Goal: Task Accomplishment & Management: Complete application form

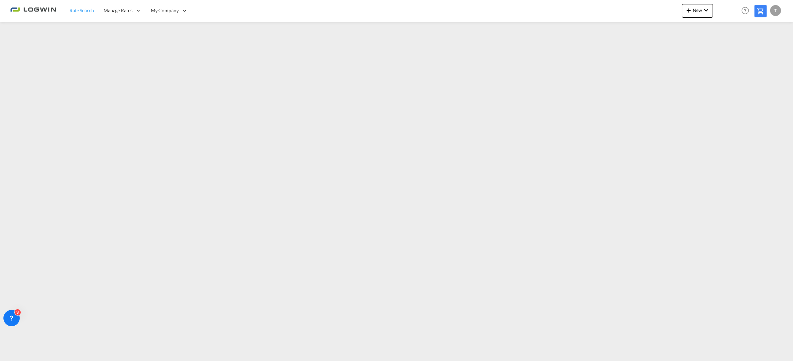
click at [83, 10] on span "Rate Search" at bounding box center [81, 10] width 25 height 6
click at [691, 10] on md-icon "icon-plus 400-fg" at bounding box center [688, 10] width 8 height 8
click at [729, 52] on span "Ratesheet" at bounding box center [725, 51] width 7 height 14
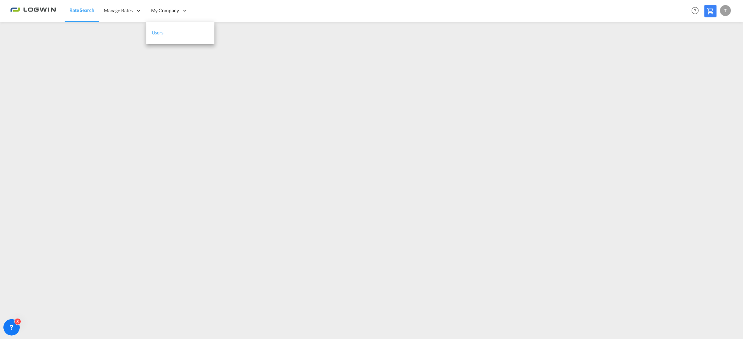
click at [175, 31] on link "Users" at bounding box center [180, 33] width 68 height 22
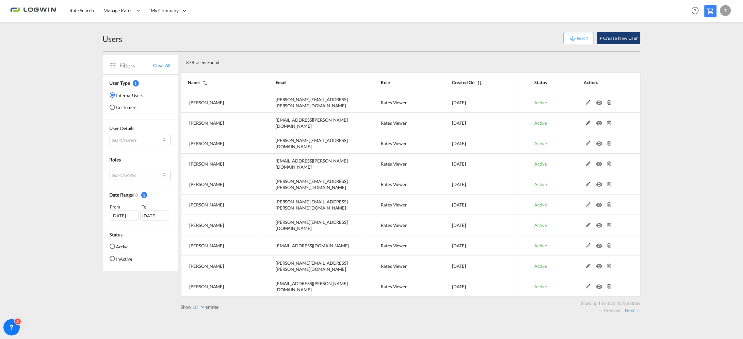
click at [618, 37] on button "+ Create New User" at bounding box center [618, 38] width 43 height 12
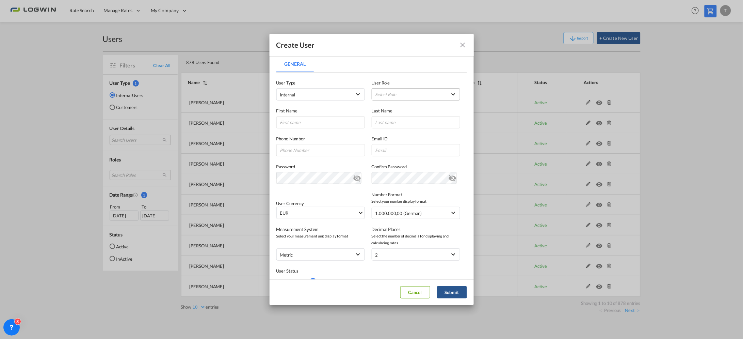
click at [438, 96] on md-select "Select Role ADMIN GLOBAL Essentials Admin GLOBAL Essentials Manager GLOBAL Esse…" at bounding box center [416, 94] width 88 height 12
drag, startPoint x: 392, startPoint y: 114, endPoint x: 394, endPoint y: 152, distance: 37.5
click at [392, 115] on div "Rates Viewer USER_DEFINED" at bounding box center [386, 116] width 26 height 6
click at [334, 124] on input "General General ..." at bounding box center [320, 122] width 88 height 12
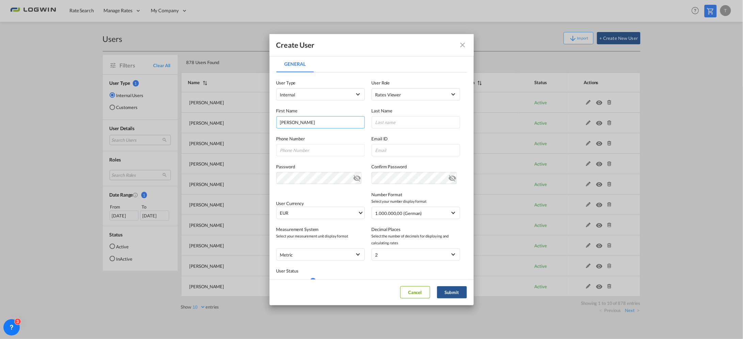
type input "Karolina"
type input "Simova"
click at [322, 149] on input "General General ..." at bounding box center [320, 150] width 88 height 12
drag, startPoint x: 324, startPoint y: 138, endPoint x: 354, endPoint y: 141, distance: 30.1
click at [324, 138] on label "Phone Number" at bounding box center [320, 138] width 88 height 7
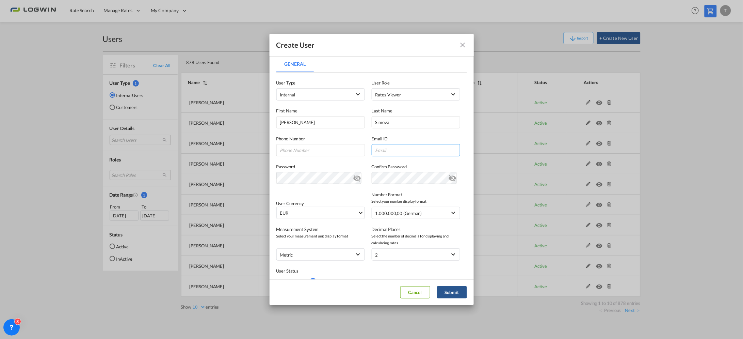
click at [387, 150] on input "General General ..." at bounding box center [416, 150] width 88 height 12
click at [382, 148] on input "General General ..." at bounding box center [416, 150] width 88 height 12
paste input "karolina.simova@logwin-logistics.com"
drag, startPoint x: 357, startPoint y: 148, endPoint x: 254, endPoint y: 144, distance: 102.5
click at [254, 144] on div "Create User General General User Type Internal Internal Customer User Role Rate…" at bounding box center [371, 169] width 743 height 339
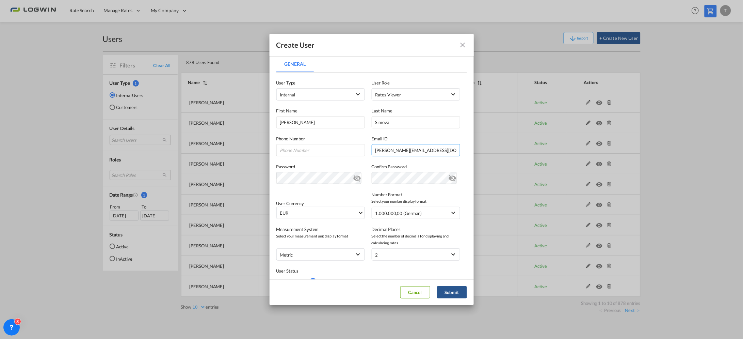
type input "karolina.simova@logwin-logistics.com"
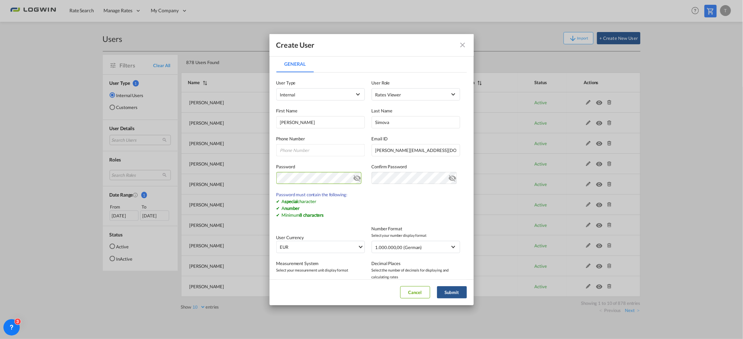
click at [353, 176] on md-icon "icon-eye-off" at bounding box center [357, 177] width 8 height 8
click at [165, 174] on div "Create User General General User Type Internal Internal Customer User Role Rate…" at bounding box center [371, 169] width 743 height 339
click at [353, 178] on md-icon "icon-eye-off" at bounding box center [357, 177] width 8 height 8
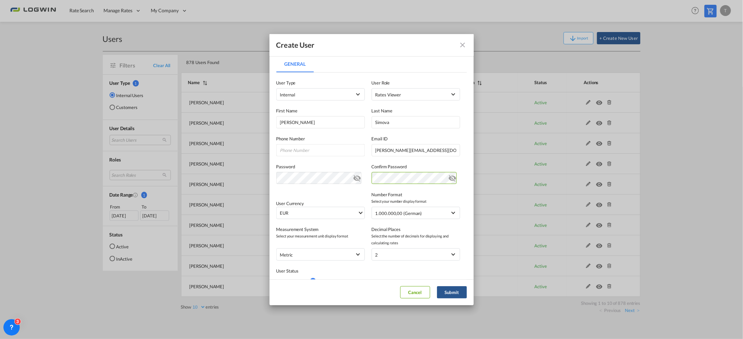
click at [449, 177] on md-icon "icon-eye-off" at bounding box center [453, 177] width 8 height 8
click at [449, 176] on md-icon "icon-eye-off" at bounding box center [453, 177] width 8 height 8
click at [447, 289] on button "Submit" at bounding box center [452, 292] width 30 height 12
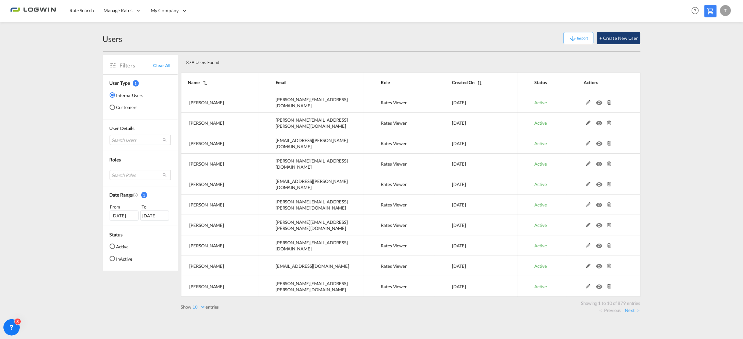
click at [632, 36] on button "+ Create New User" at bounding box center [618, 38] width 43 height 12
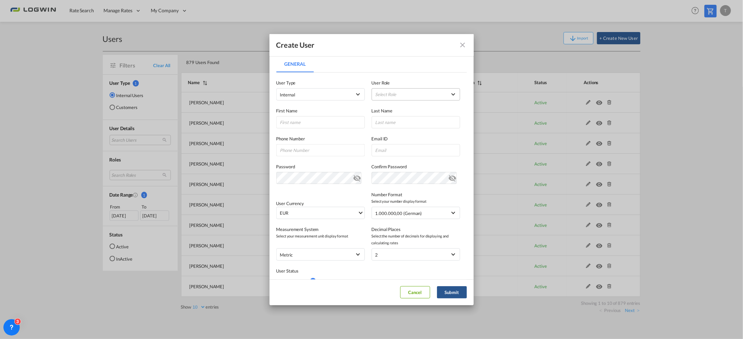
click at [401, 94] on md-select "Select Role ADMIN GLOBAL Essentials Admin GLOBAL Essentials Manager GLOBAL Esse…" at bounding box center [416, 94] width 88 height 12
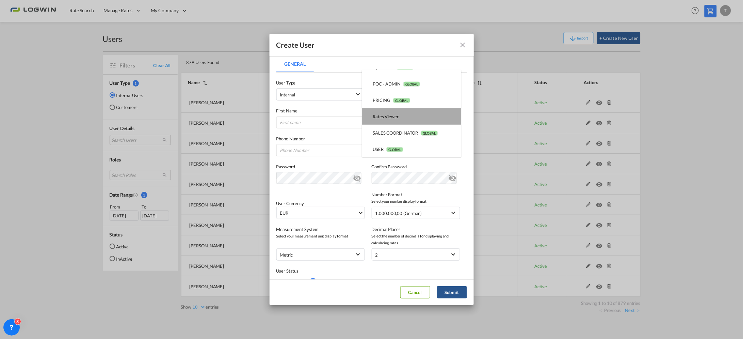
click at [414, 116] on md-option "Rates Viewer USER_DEFINED" at bounding box center [411, 116] width 99 height 16
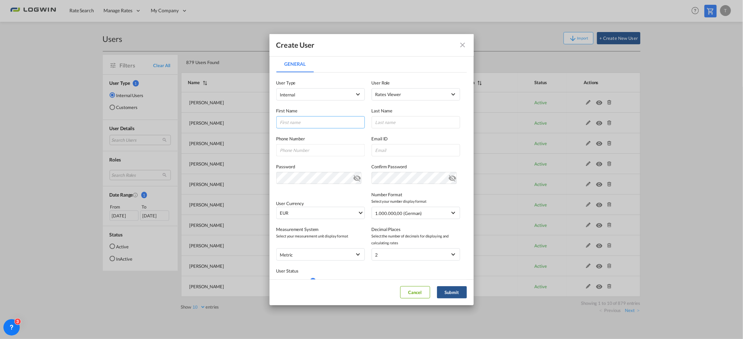
click at [326, 124] on input "General General ..." at bounding box center [320, 122] width 88 height 12
type input "David"
type input "Polomcak"
click at [390, 150] on input "General General ..." at bounding box center [416, 150] width 88 height 12
paste input "david.polomcak@logwin-logistics.com"
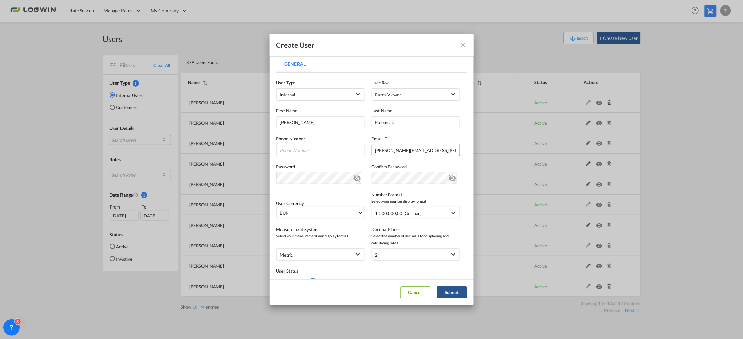
click at [450, 152] on input "david.polomcak@logwin-logistics.com" at bounding box center [416, 150] width 88 height 12
type input "david.polomcak@logwin-logistics.com"
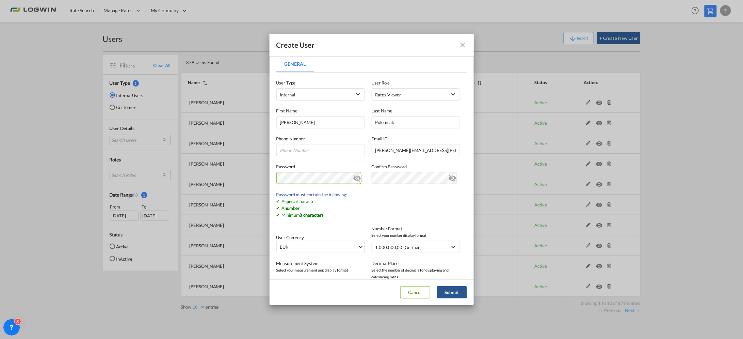
click at [353, 176] on md-icon "icon-eye-off" at bounding box center [357, 177] width 8 height 8
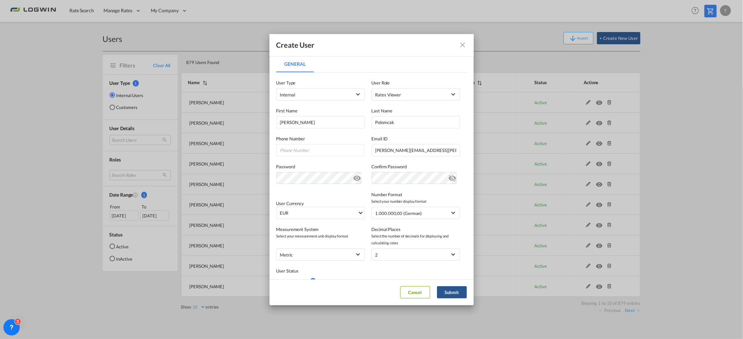
click at [353, 176] on md-icon "icon-eye-off" at bounding box center [357, 177] width 8 height 8
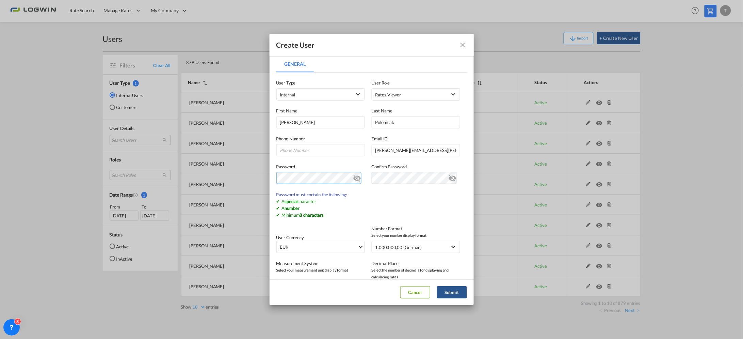
click at [220, 177] on div "Create User General General User Type Internal Internal Customer User Role Rate…" at bounding box center [371, 169] width 743 height 339
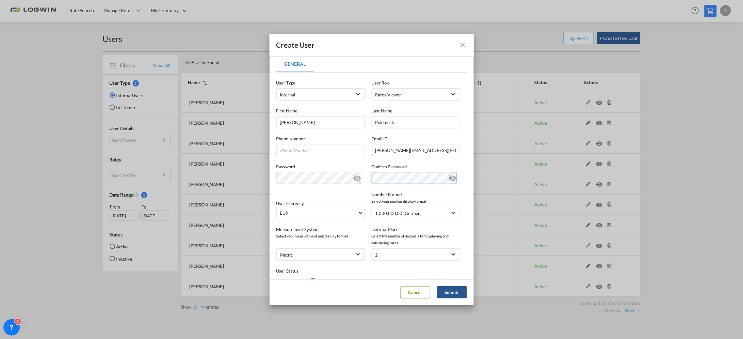
scroll to position [0, 20]
click at [619, 177] on div "Create User General General User Type Internal Internal Customer User Role Rate…" at bounding box center [371, 169] width 743 height 339
click at [356, 177] on md-icon "icon-eye-off" at bounding box center [357, 177] width 8 height 8
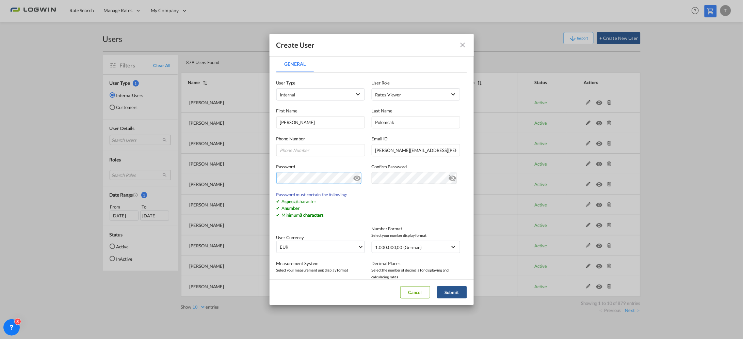
click at [206, 176] on div "Create User General General User Type Internal Internal Customer User Role Rate…" at bounding box center [371, 169] width 743 height 339
click at [355, 180] on md-icon "icon-eye-off" at bounding box center [357, 177] width 8 height 8
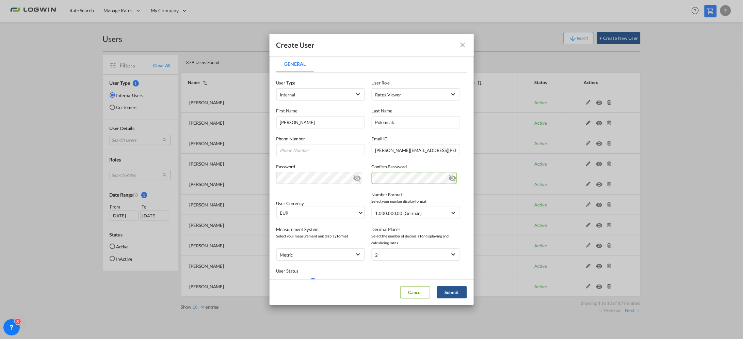
click at [449, 178] on md-icon "icon-eye-off" at bounding box center [453, 177] width 8 height 8
click at [454, 291] on button "Submit" at bounding box center [452, 292] width 30 height 12
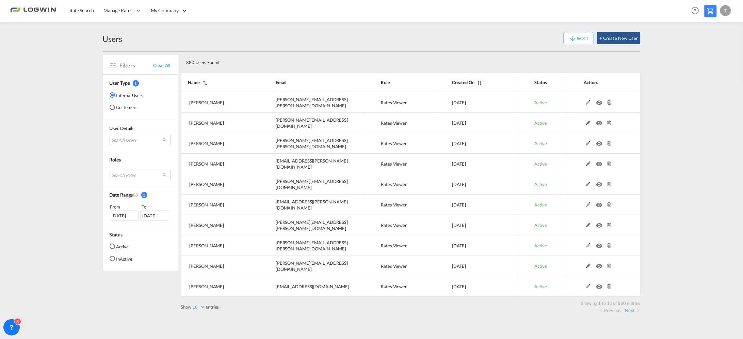
drag, startPoint x: 733, startPoint y: 9, endPoint x: 728, endPoint y: 8, distance: 4.5
click at [733, 8] on md-toolbar "Rate Search Manage Rates Contract Rates Maintain Rates Single Update Bulk Updat…" at bounding box center [371, 11] width 743 height 22
click at [726, 8] on div "T" at bounding box center [725, 10] width 11 height 11
click at [710, 54] on button "Logout" at bounding box center [718, 52] width 44 height 14
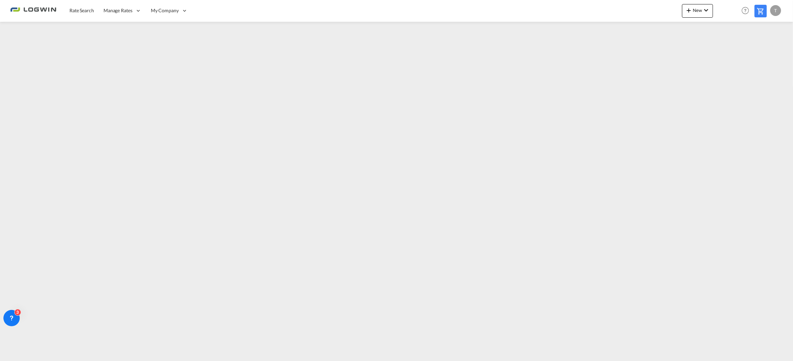
click at [782, 8] on md-menu "T My Profile Logout" at bounding box center [776, 8] width 13 height 16
click at [777, 12] on div "T" at bounding box center [775, 10] width 11 height 11
click at [753, 58] on button "Logout" at bounding box center [767, 52] width 44 height 14
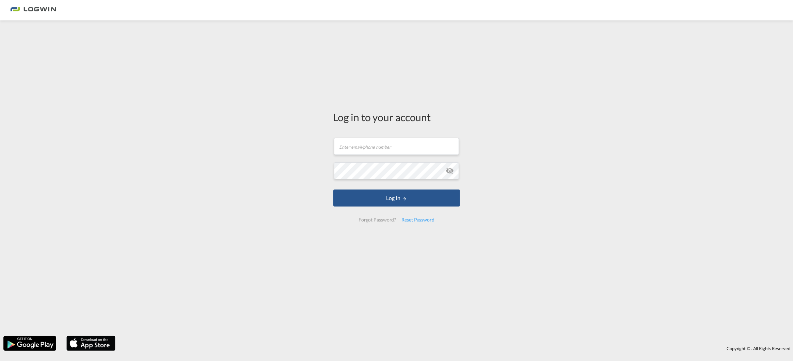
click at [350, 156] on form "Email field is required Password field is required Log In Forgot Password? Rese…" at bounding box center [396, 180] width 127 height 98
click at [347, 143] on input "text" at bounding box center [396, 146] width 125 height 17
type input "[EMAIL_ADDRESS][PERSON_NAME][DOMAIN_NAME]"
click at [333, 190] on button "Log In" at bounding box center [396, 198] width 127 height 17
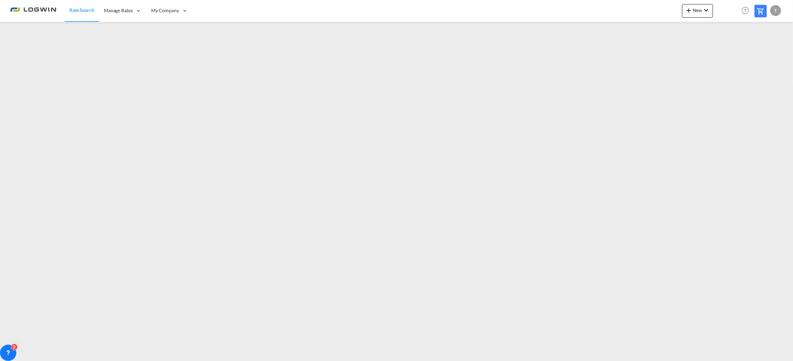
click at [771, 10] on div "T" at bounding box center [775, 10] width 11 height 11
click at [757, 52] on button "Logout" at bounding box center [767, 52] width 44 height 14
